Goal: Task Accomplishment & Management: Manage account settings

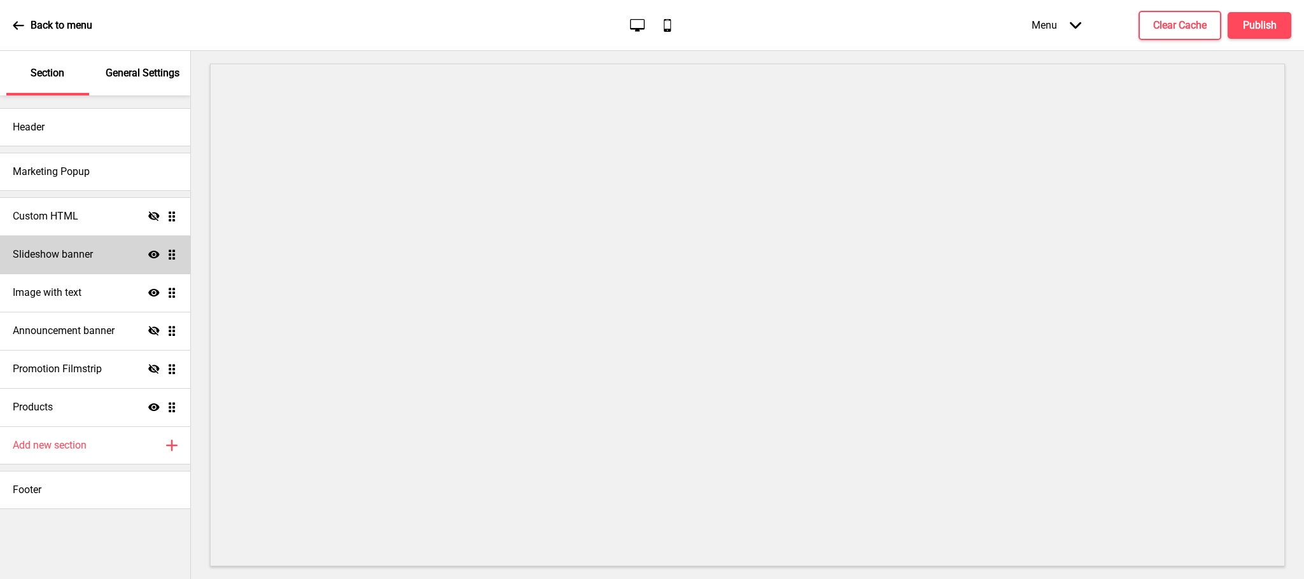
click at [52, 260] on h4 "Slideshow banner" at bounding box center [53, 255] width 80 height 14
select select "8000"
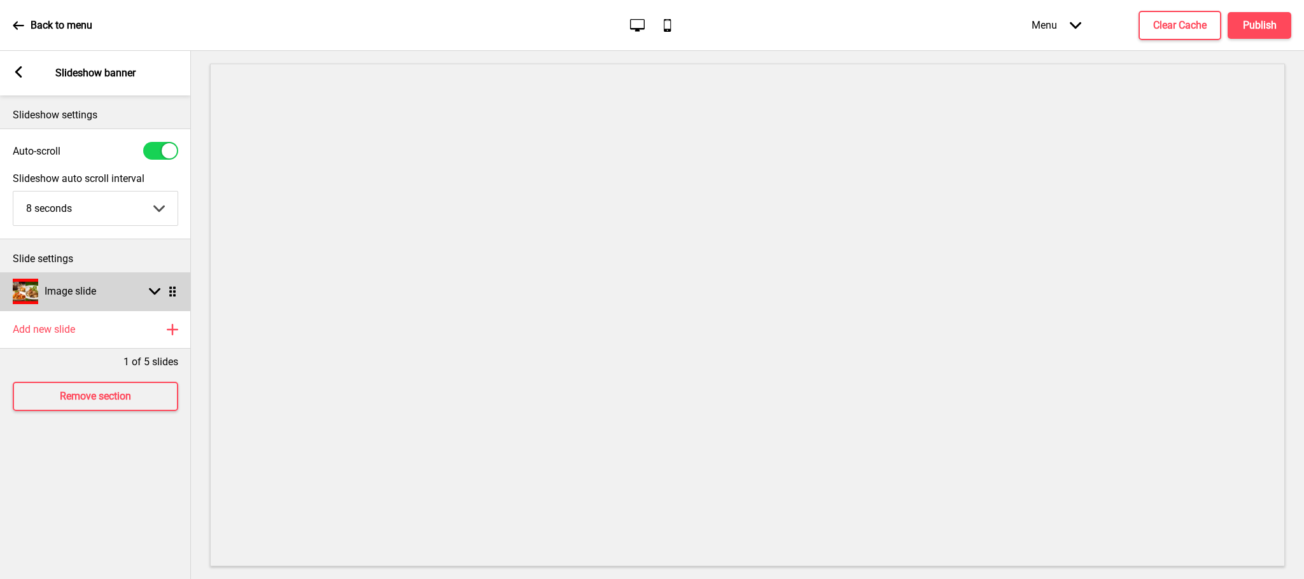
click at [166, 292] on ul "Image slide Arrow down Drag" at bounding box center [95, 291] width 191 height 38
click at [153, 292] on icon at bounding box center [154, 291] width 11 height 7
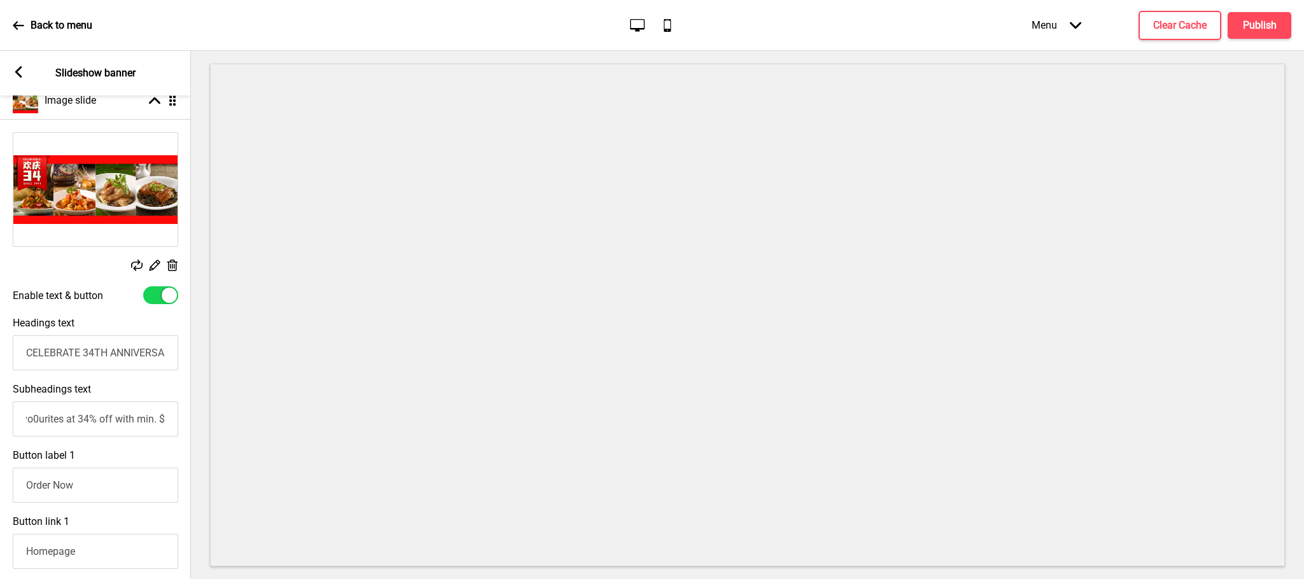
scroll to position [0, 1]
drag, startPoint x: 120, startPoint y: 418, endPoint x: 180, endPoint y: 418, distance: 59.8
click at [180, 418] on div "Subheadings text Enjoy Choice of Classic Favo0urites at 34% off with min. $8" at bounding box center [94, 410] width 191 height 66
click at [157, 424] on input "Enjoy Choice of Classic Favo0urites at 34% off with min. $8" at bounding box center [94, 419] width 165 height 35
click at [165, 424] on input "Enjoy Choice of Classic Favo0urites at 34% off with min. $8" at bounding box center [94, 419] width 165 height 35
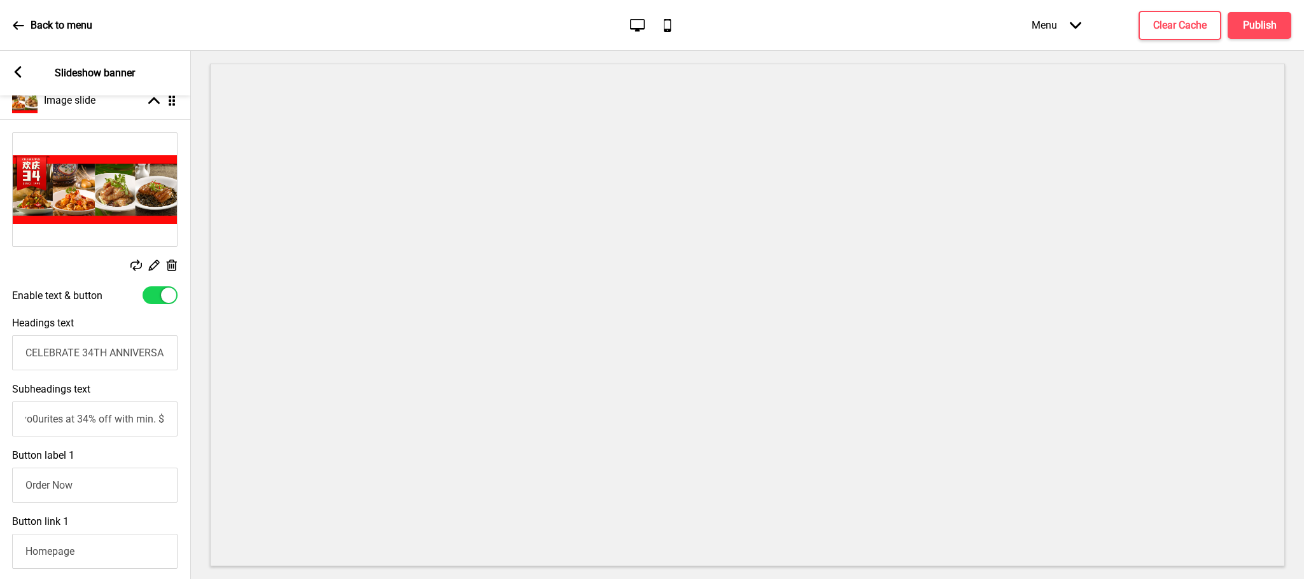
drag, startPoint x: 151, startPoint y: 422, endPoint x: 171, endPoint y: 422, distance: 19.1
click at [171, 422] on input "Enjoy Choice of Classic Favo0urites at 34% off with min. $8" at bounding box center [94, 419] width 165 height 35
type input "Enjoy Choice of Classic Favo0urites at 34% off with min. $80"
click at [1247, 12] on button "Publish" at bounding box center [1259, 25] width 64 height 27
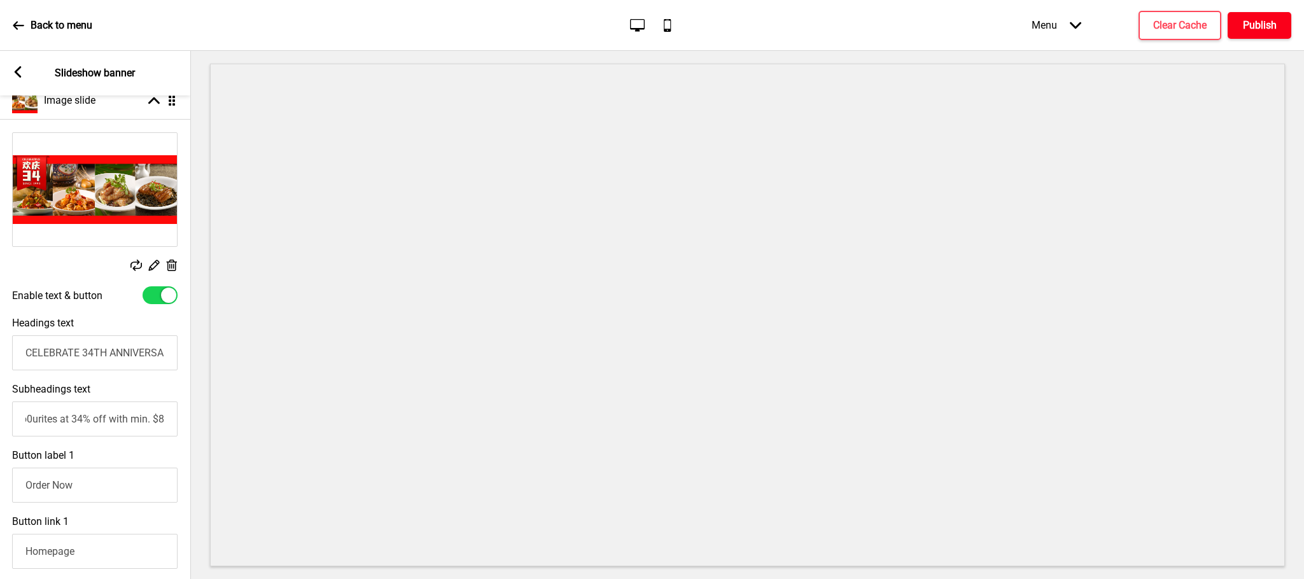
scroll to position [0, 0]
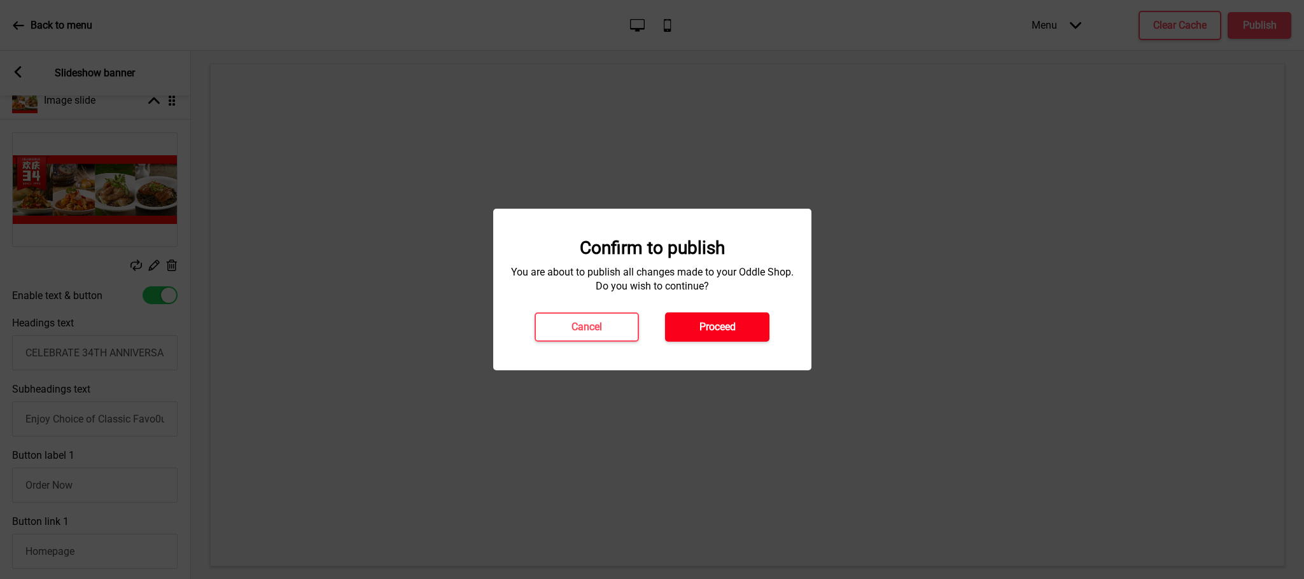
click at [712, 326] on h4 "Proceed" at bounding box center [717, 327] width 36 height 14
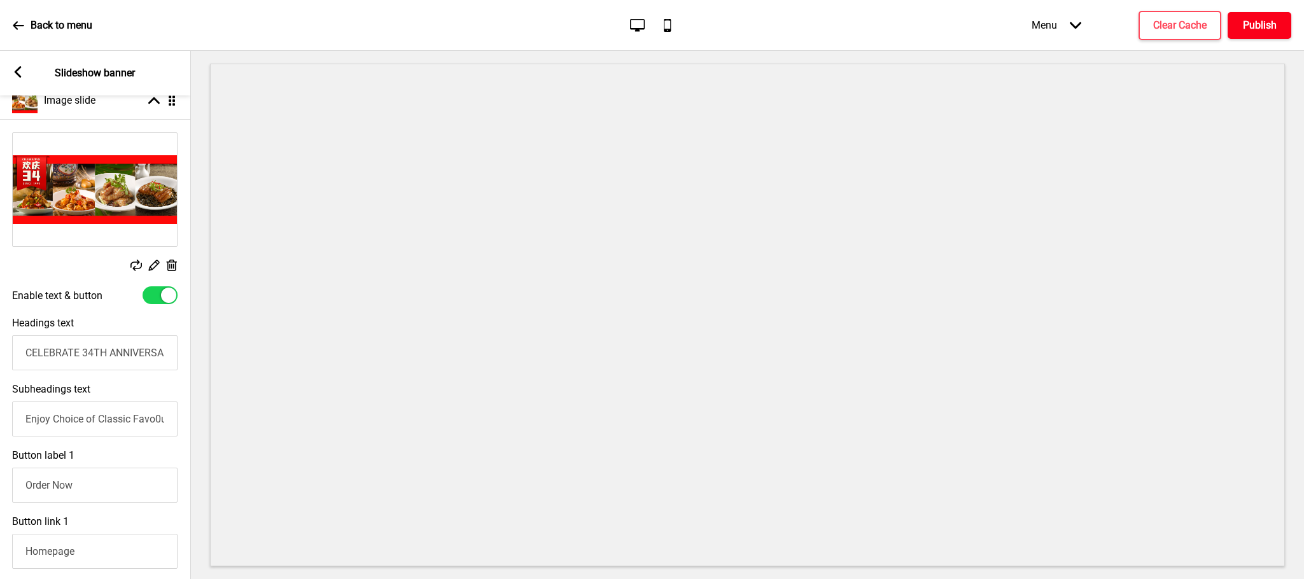
click at [1264, 19] on h4 "Publish" at bounding box center [1260, 25] width 34 height 14
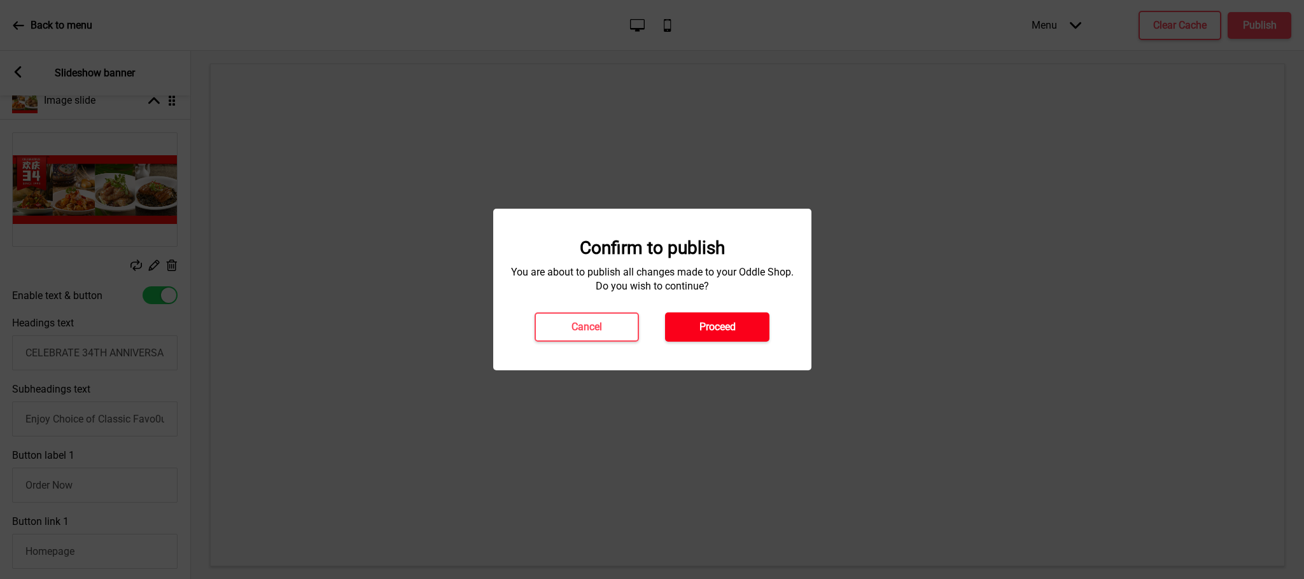
click at [705, 329] on h4 "Proceed" at bounding box center [717, 327] width 36 height 14
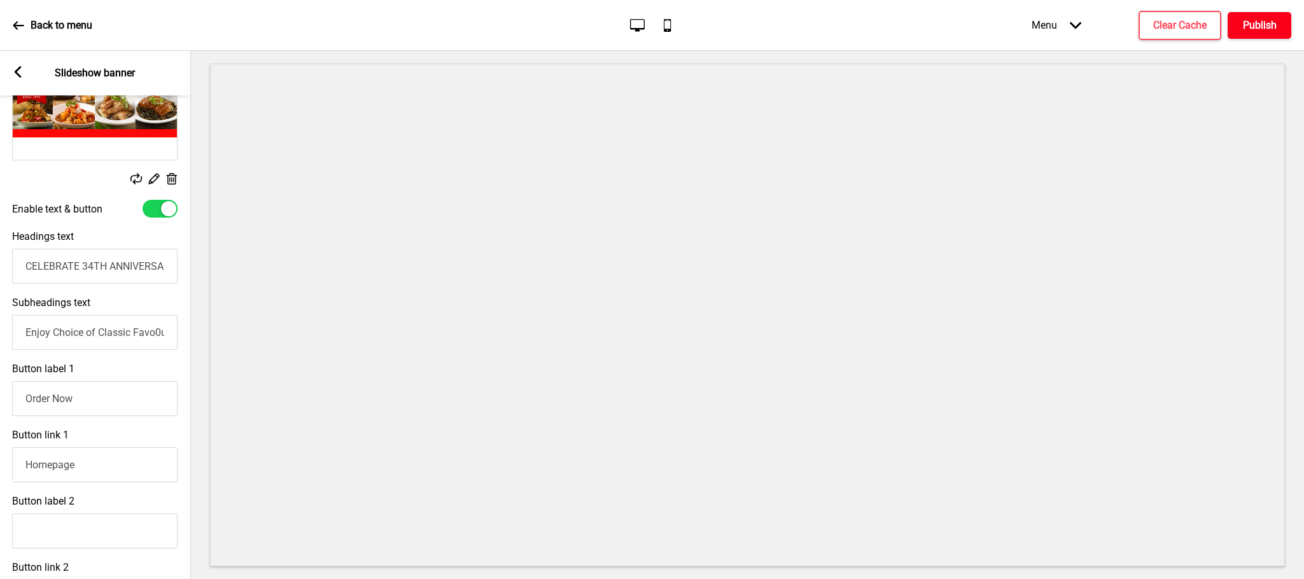
scroll to position [382, 0]
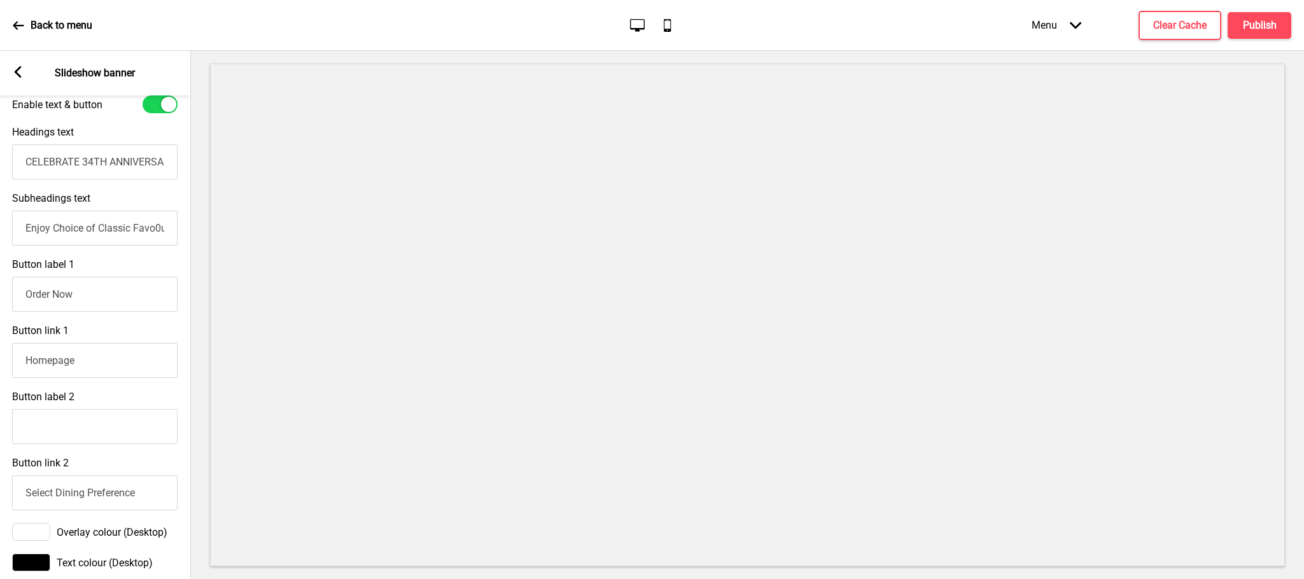
click at [20, 74] on rect at bounding box center [17, 71] width 11 height 11
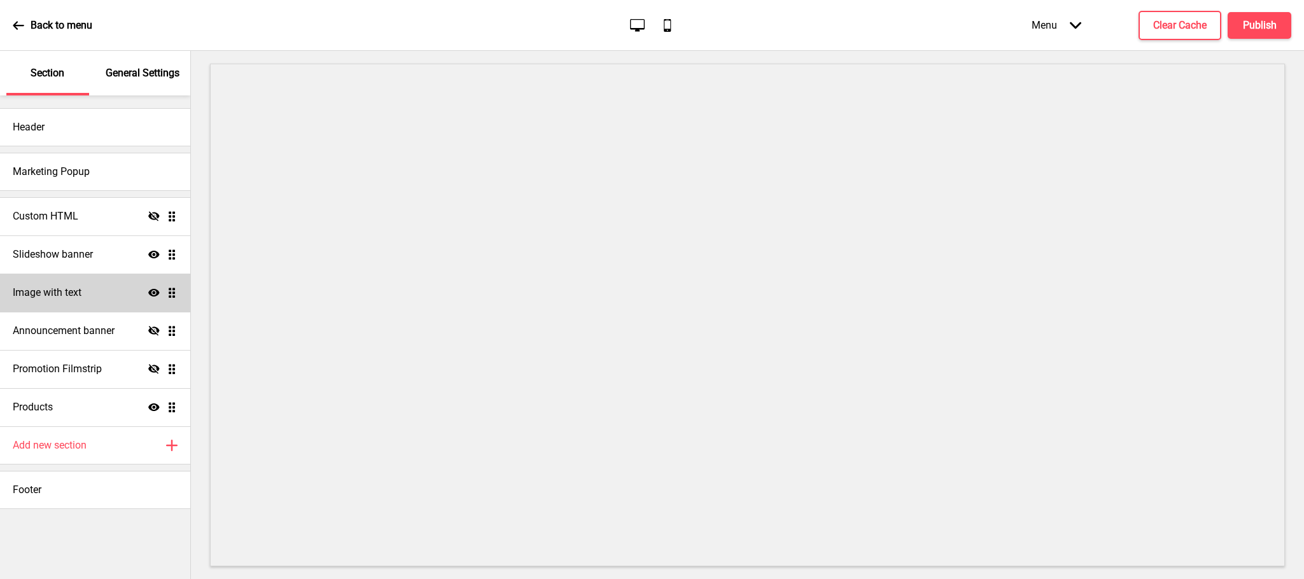
click at [81, 298] on h4 "Image with text" at bounding box center [47, 293] width 69 height 14
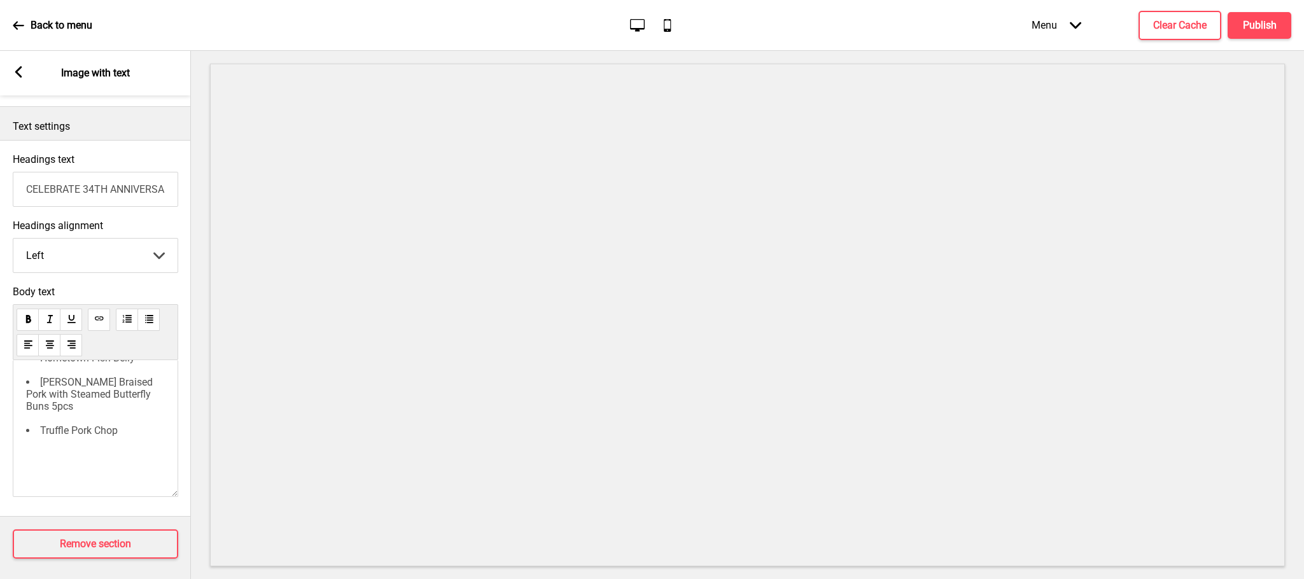
scroll to position [95, 0]
click at [127, 412] on li "Truffle Pork Chop" at bounding box center [95, 406] width 139 height 12
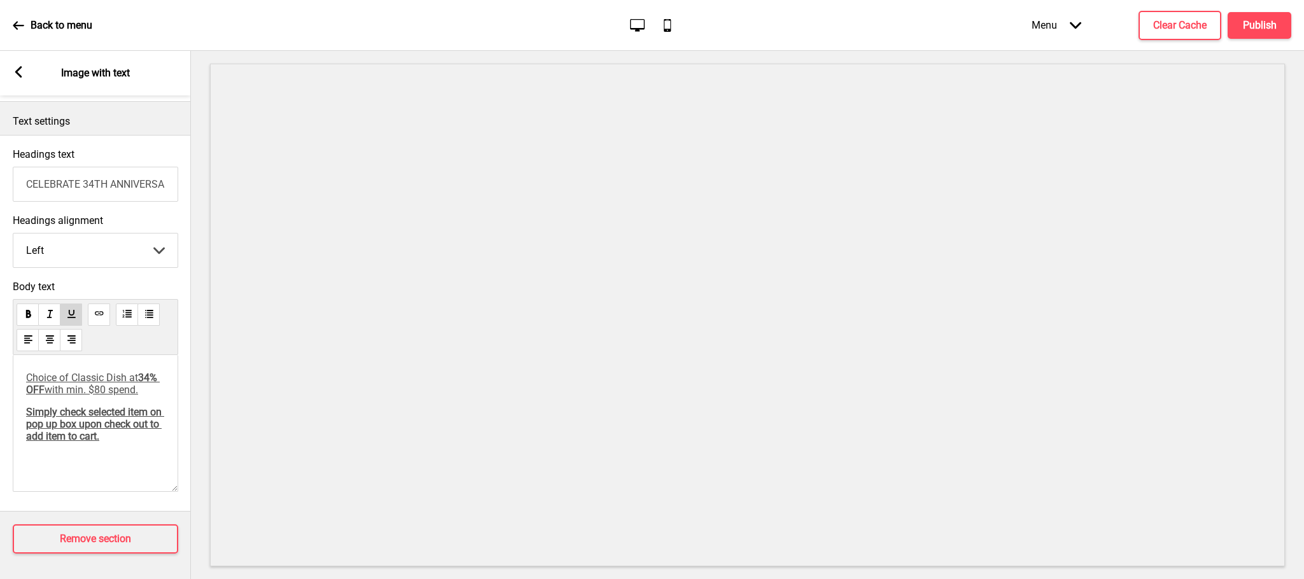
scroll to position [14, 0]
click at [59, 416] on span "Hometown Fish Belly (spicy / non-spicy)" at bounding box center [100, 410] width 97 height 24
click at [88, 420] on span "Hometown Fish Belly (Spicy / Non-spicy)" at bounding box center [100, 410] width 97 height 24
click at [136, 415] on span "Hometown Fish Belly (Spicy / Non-spicy)" at bounding box center [100, 410] width 97 height 24
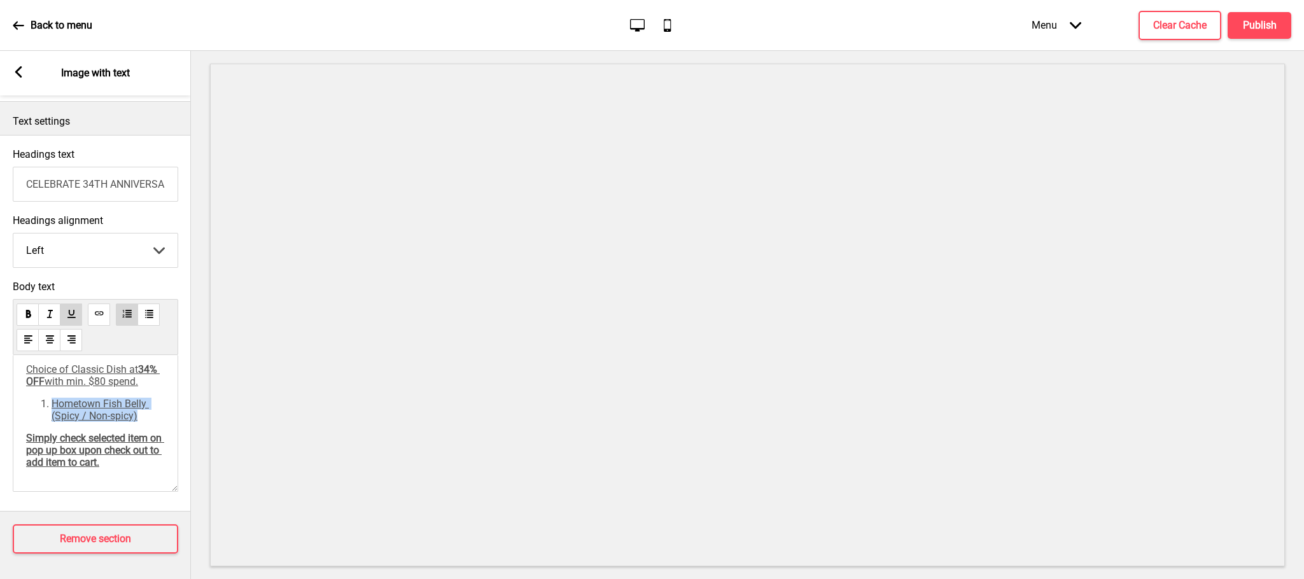
click at [136, 415] on span "Hometown Fish Belly (Spicy / Non-spicy)" at bounding box center [100, 410] width 97 height 24
drag, startPoint x: 136, startPoint y: 415, endPoint x: 44, endPoint y: 399, distance: 93.6
click at [52, 399] on li "Hometown Fish Belly (Spicy / Non-spicy)" at bounding box center [108, 410] width 113 height 24
click at [139, 414] on li "Hometown Fish Belly (Spicy / Non-spicy)" at bounding box center [108, 410] width 113 height 24
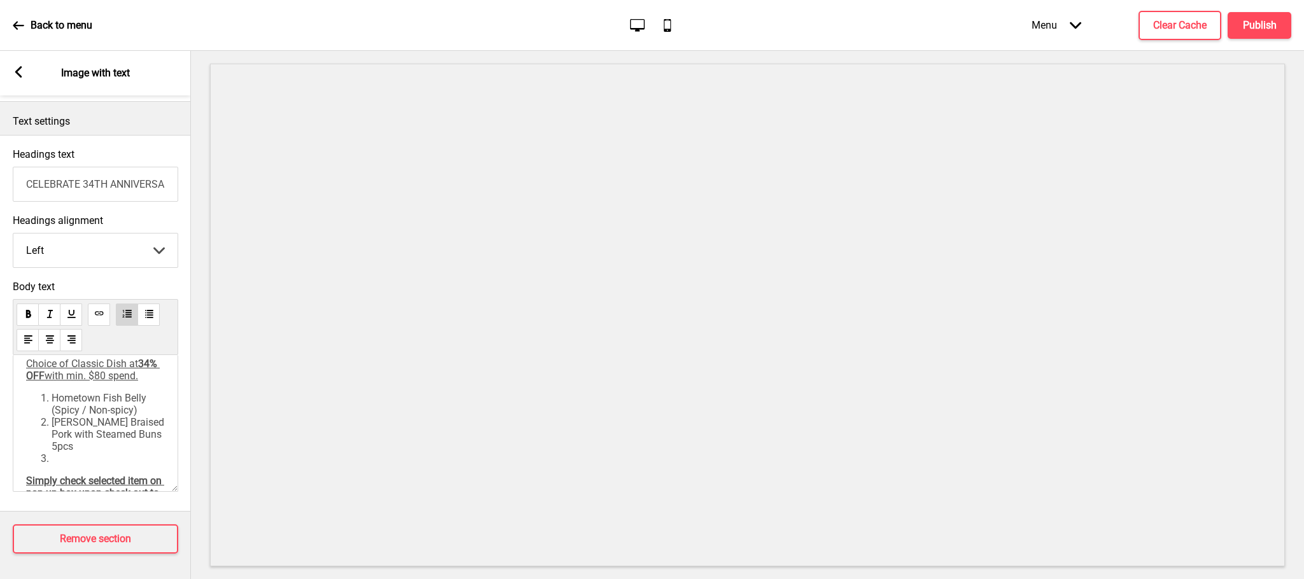
scroll to position [80, 0]
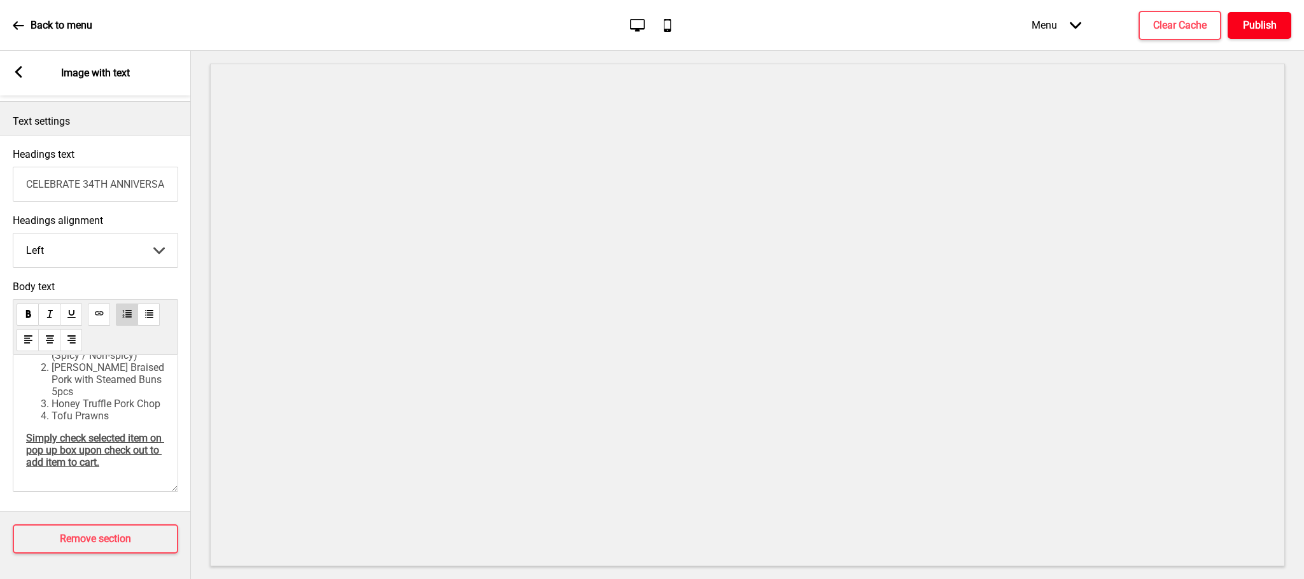
click at [1273, 27] on h4 "Publish" at bounding box center [1260, 25] width 34 height 14
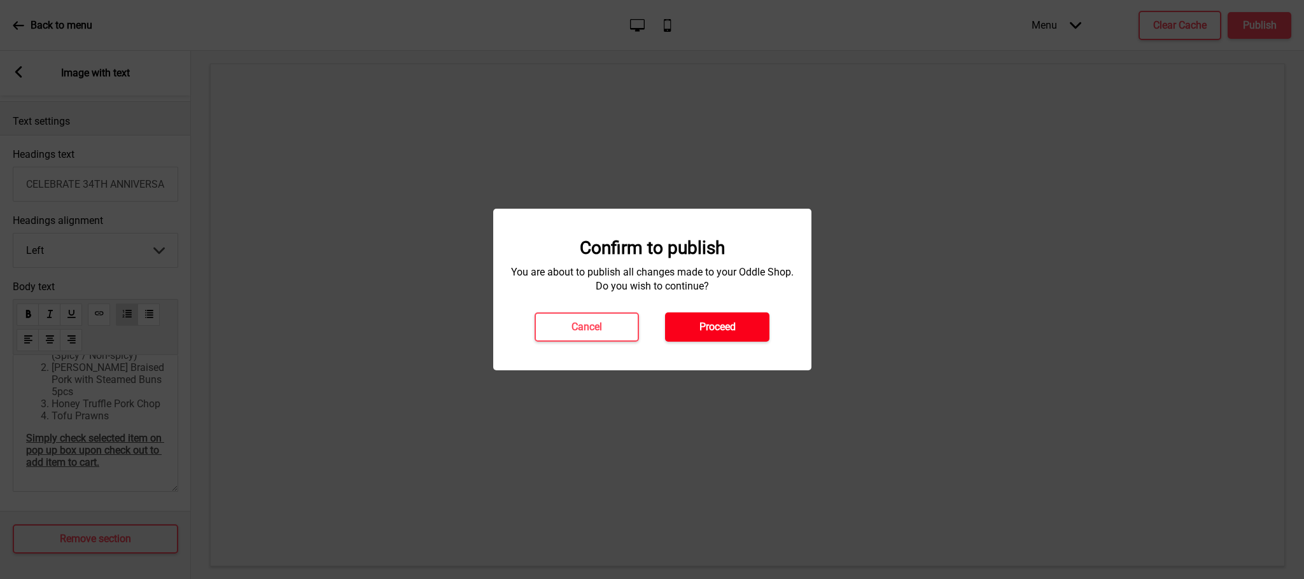
click at [746, 327] on button "Proceed" at bounding box center [717, 326] width 104 height 29
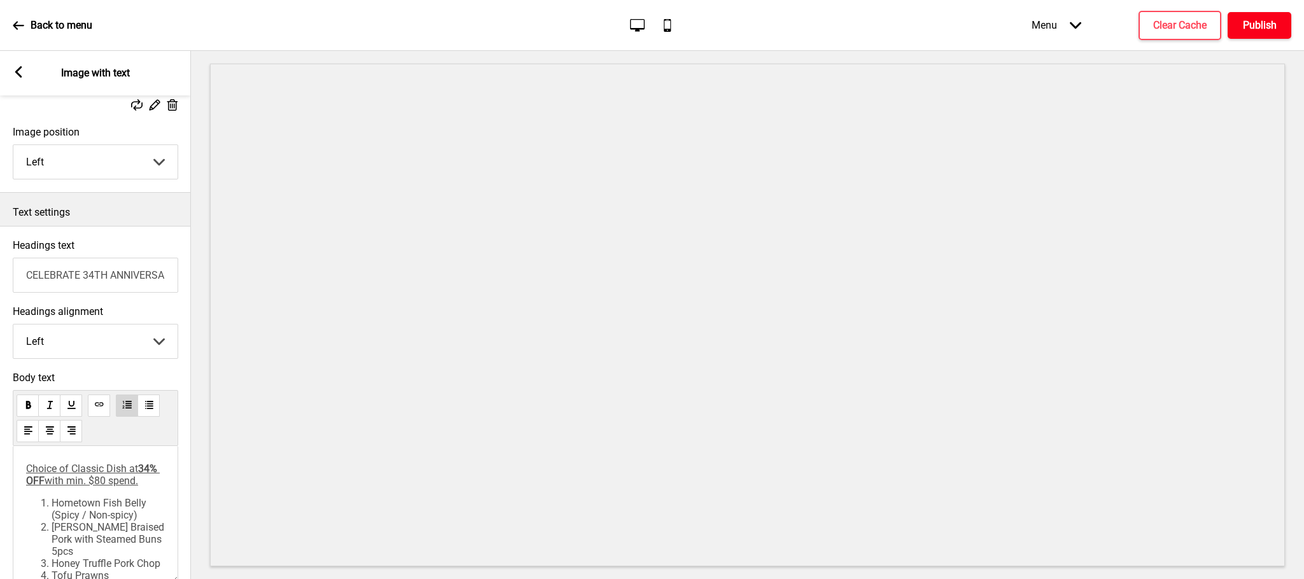
scroll to position [214, 0]
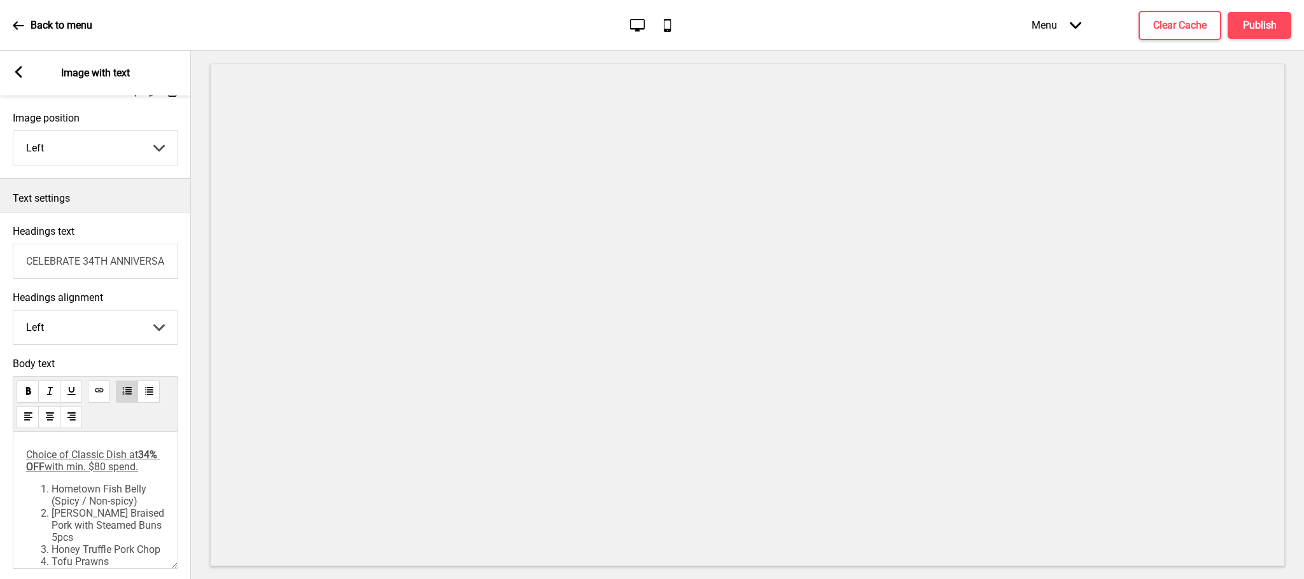
click at [66, 500] on div "Choice of Classic Dish at 34% OFF with min. $80 spend. Hometown Fish Belly (Spi…" at bounding box center [95, 531] width 139 height 165
click at [90, 473] on p "Choice of Classic Dish at 34% OFF with min. $80 spend." at bounding box center [95, 461] width 139 height 24
click at [1255, 27] on h4 "Publish" at bounding box center [1260, 25] width 34 height 14
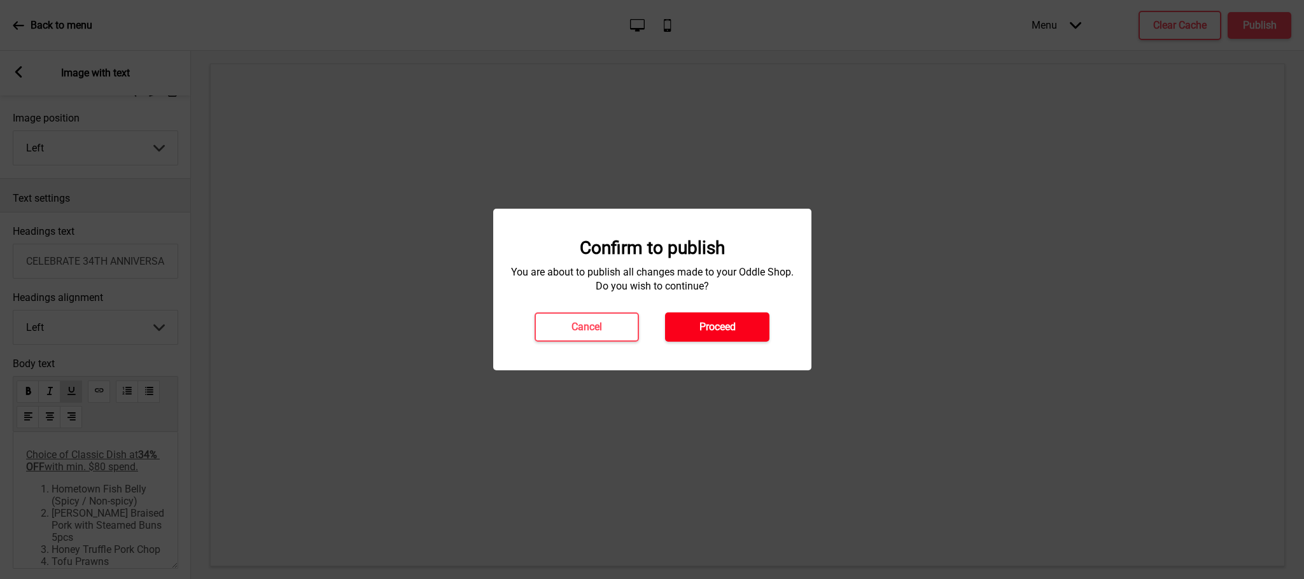
click at [708, 336] on button "Proceed" at bounding box center [717, 326] width 104 height 29
